Goal: Information Seeking & Learning: Check status

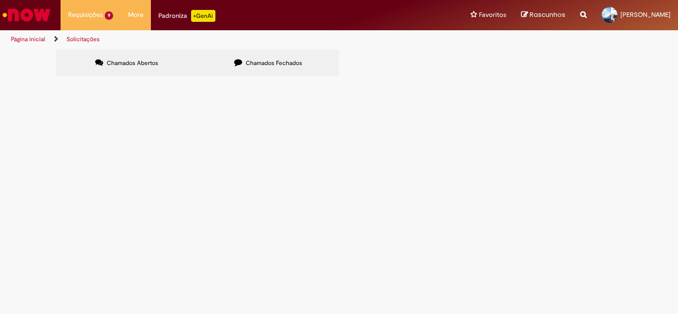
click at [0, 0] on span "OC's dos Insumos - Horas Extras 100% e Segunda refeição referente a Julho/2025 …" at bounding box center [0, 0] width 0 height 0
click at [0, 0] on span "Dúvidas - Price" at bounding box center [0, 0] width 0 height 0
click at [250, 66] on span "Chamados Fechados" at bounding box center [274, 63] width 57 height 8
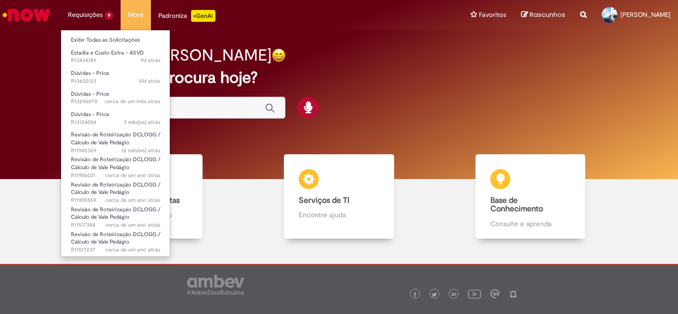
click at [94, 13] on li "Requisições 9 Exibir Todas as Solicitações Estadia e Custo Extra - ASVD 9d atrá…" at bounding box center [91, 15] width 60 height 30
click at [101, 36] on link "Exibir Todas as Solicitações" at bounding box center [115, 40] width 109 height 11
